Goal: Information Seeking & Learning: Learn about a topic

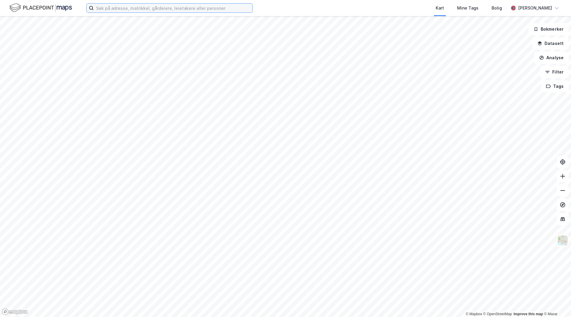
click at [171, 9] on input at bounding box center [173, 8] width 159 height 9
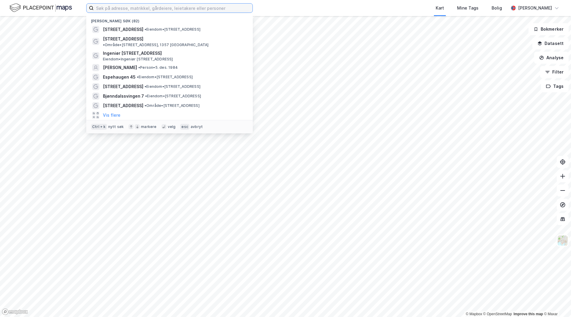
paste input "k"
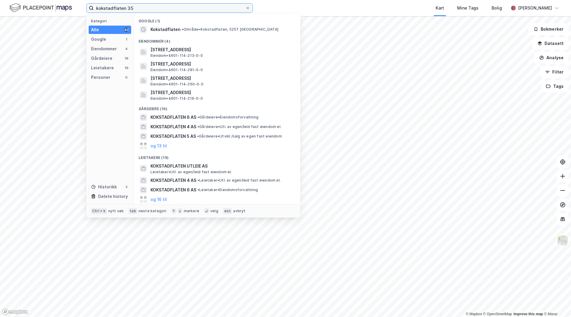
type input "kokstadflaten 35"
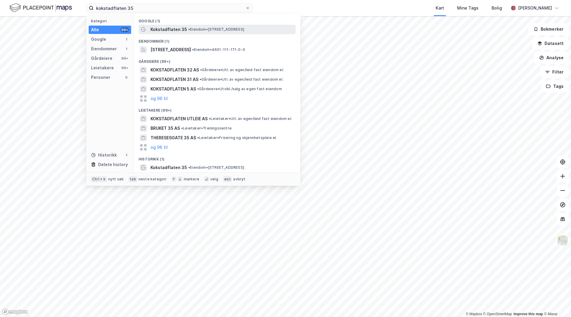
click at [186, 32] on div "Kokstadflaten 35 • Eiendom • [STREET_ADDRESS]" at bounding box center [223, 29] width 144 height 7
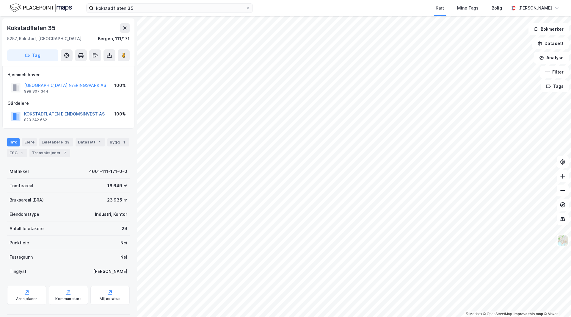
click at [0, 0] on button "KOKSTADFLATEN EIENDOMSINVEST AS" at bounding box center [0, 0] width 0 height 0
click at [19, 150] on div "ESG 1" at bounding box center [17, 153] width 20 height 8
